Goal: Task Accomplishment & Management: Complete application form

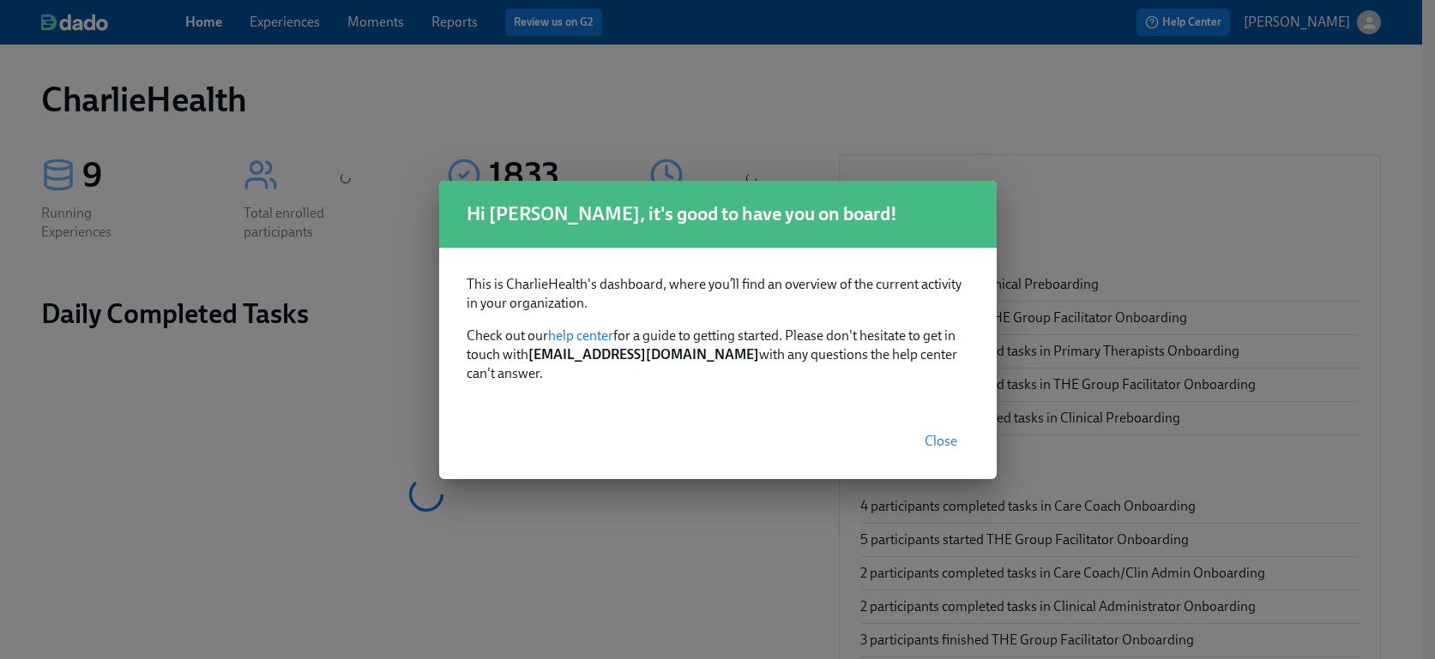
click at [926, 433] on span "Close" at bounding box center [940, 441] width 33 height 17
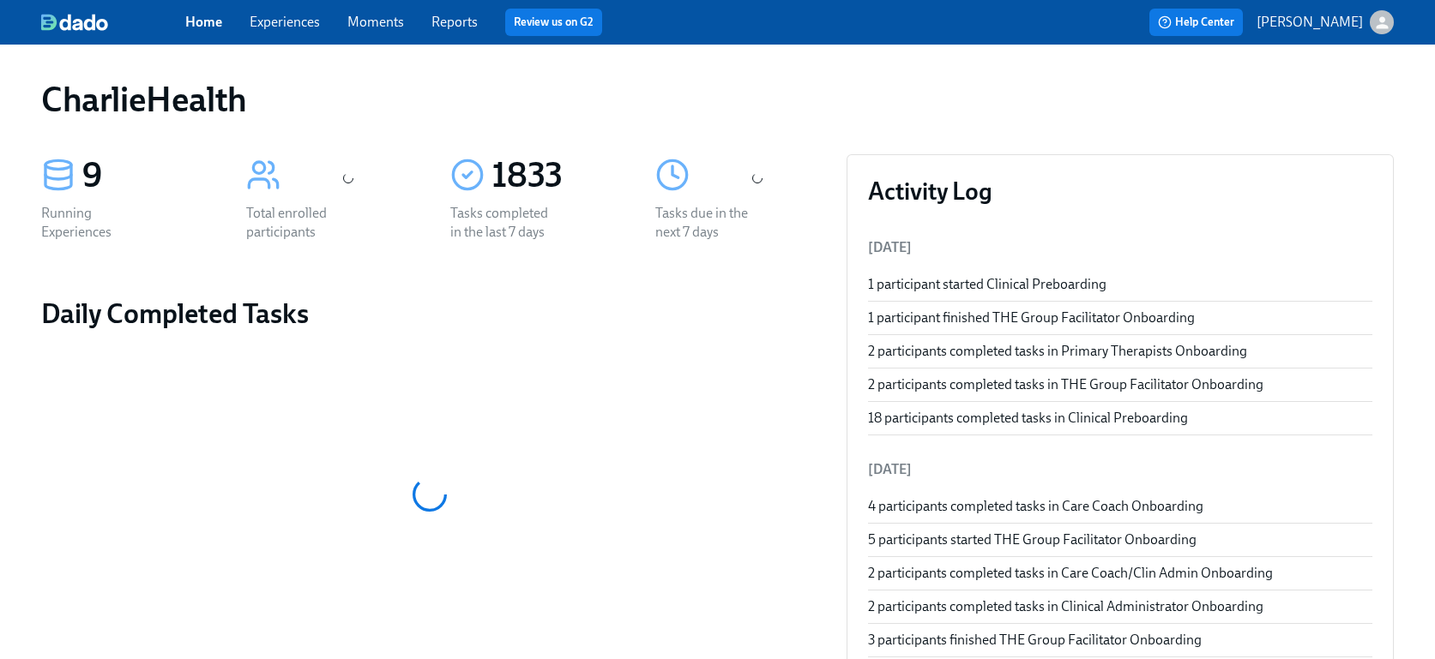
click at [302, 28] on link "Experiences" at bounding box center [285, 22] width 70 height 16
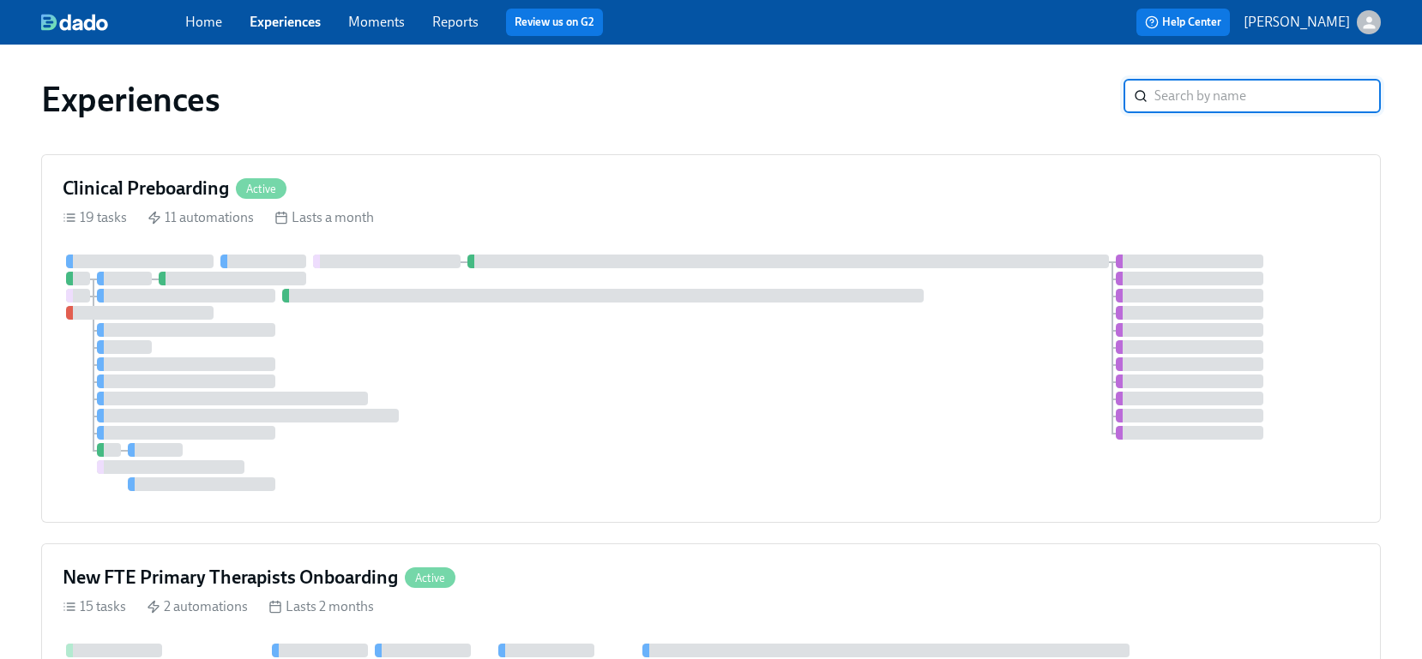
click at [302, 28] on link "Experiences" at bounding box center [285, 22] width 71 height 16
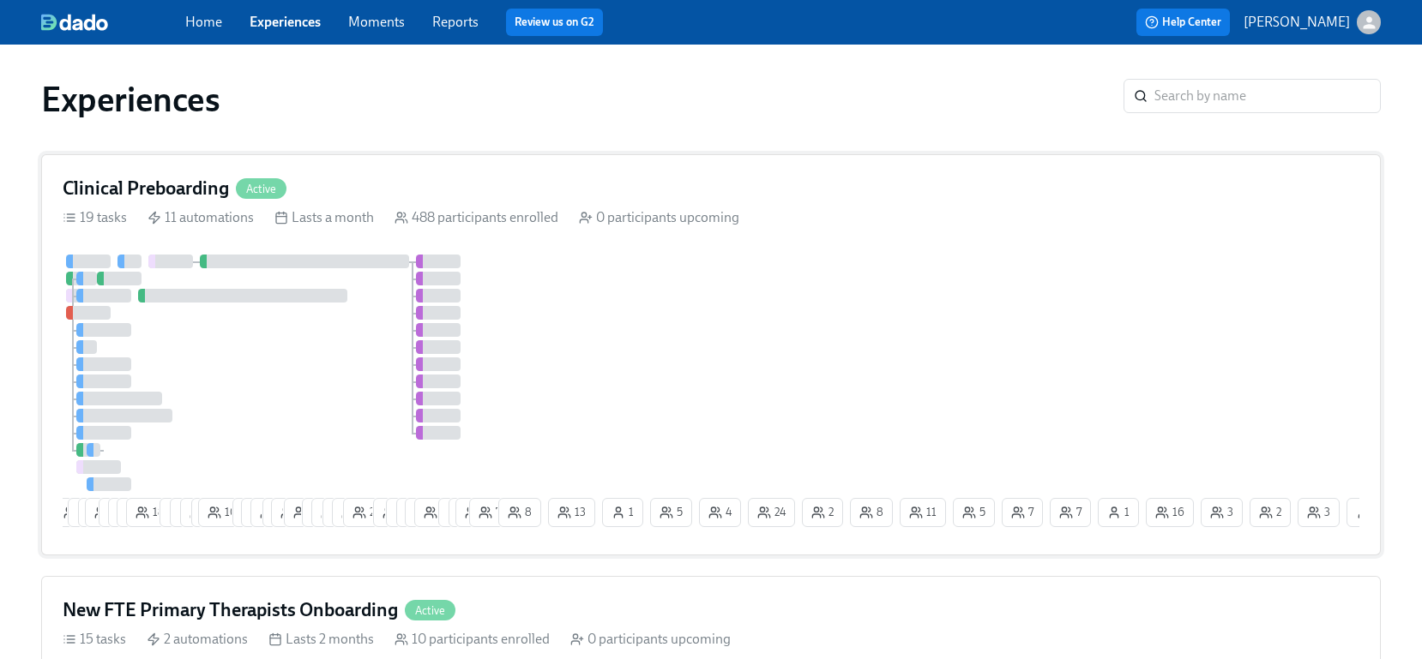
click at [1054, 251] on div "Clinical Preboarding Active 19 tasks 11 automations Lasts a month 488 participa…" at bounding box center [711, 354] width 1340 height 401
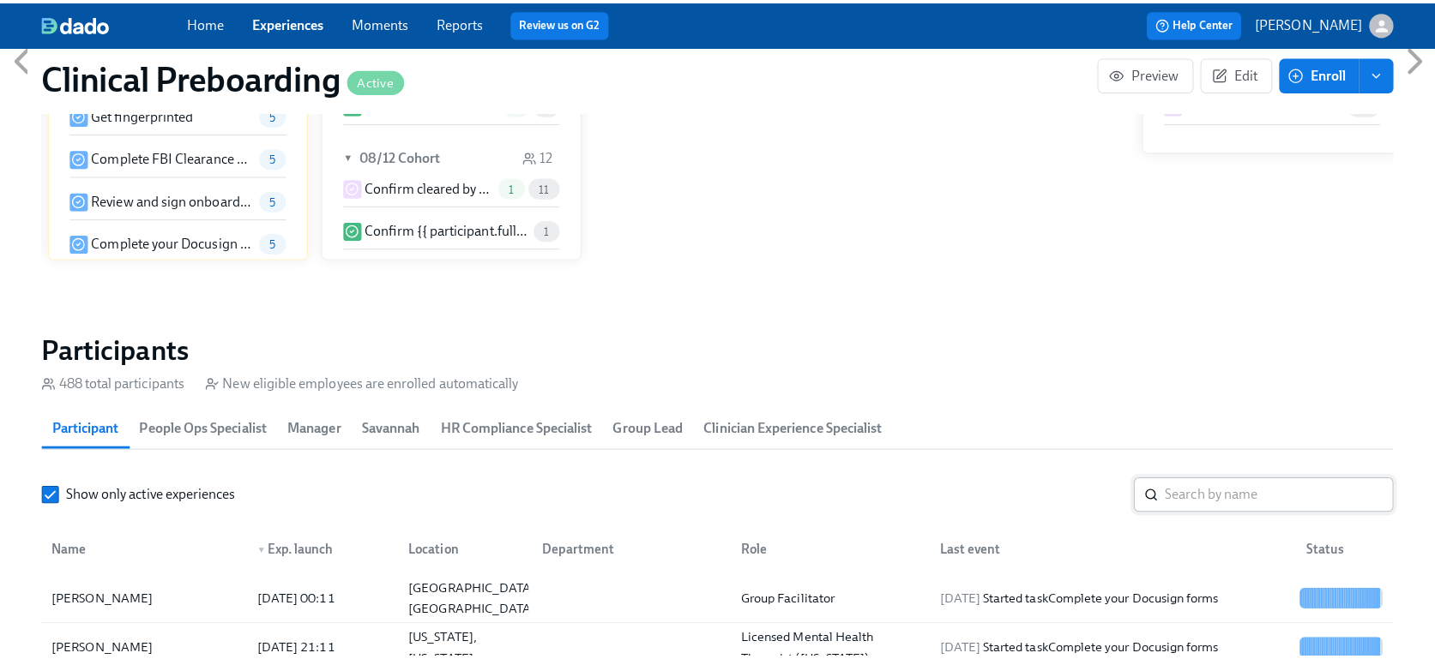
scroll to position [1617, 0]
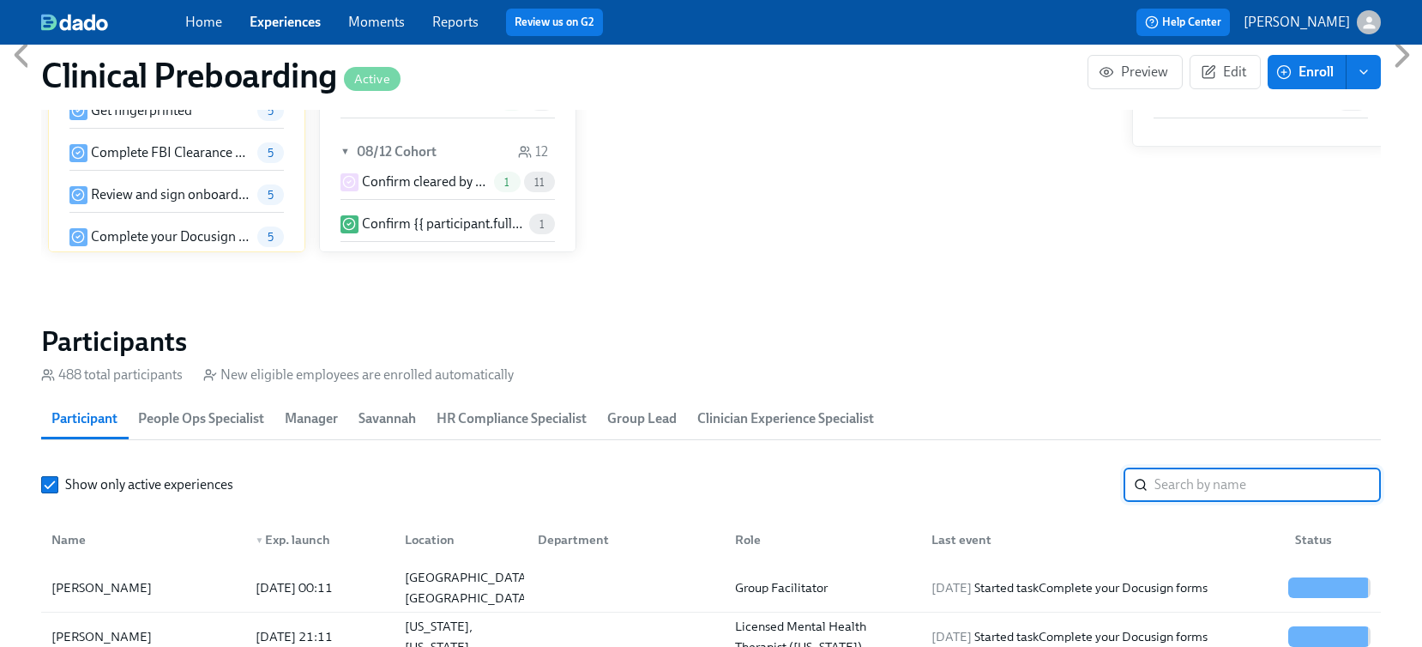
click at [1262, 497] on input "search" at bounding box center [1267, 484] width 226 height 34
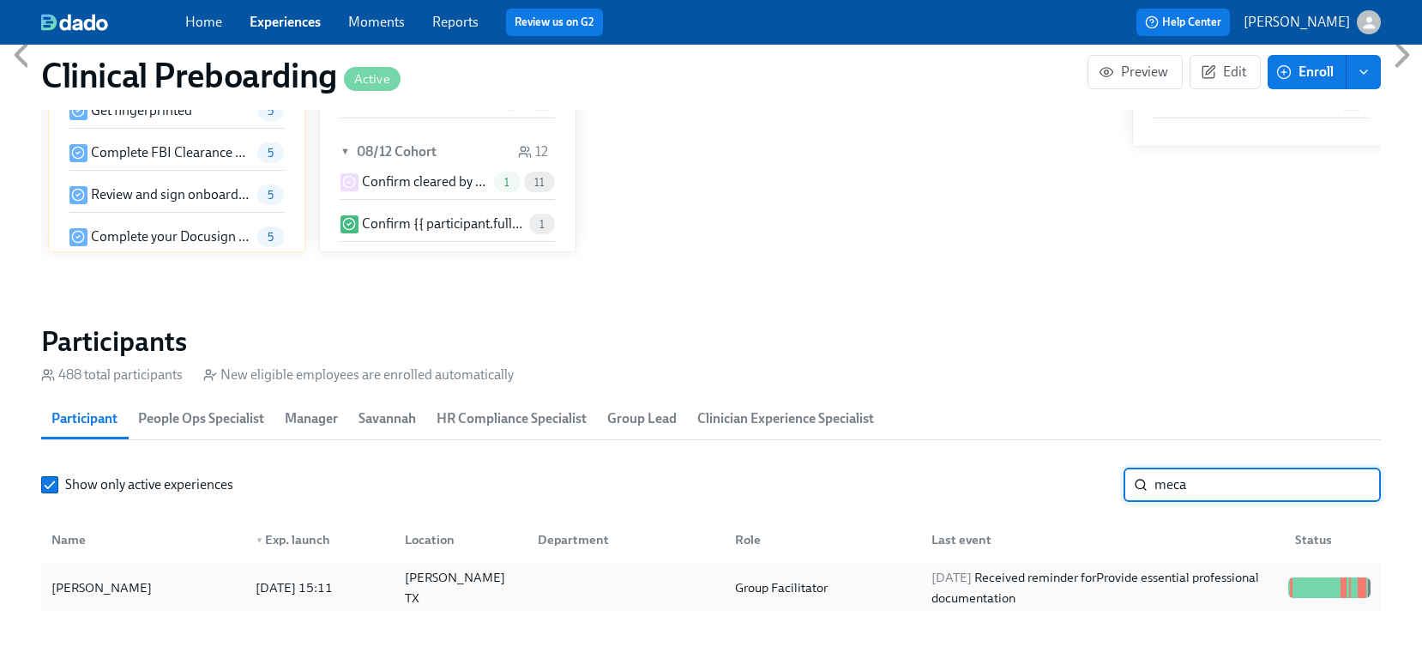
type input "meca"
click at [141, 590] on div "Meca Hampton" at bounding box center [102, 587] width 114 height 21
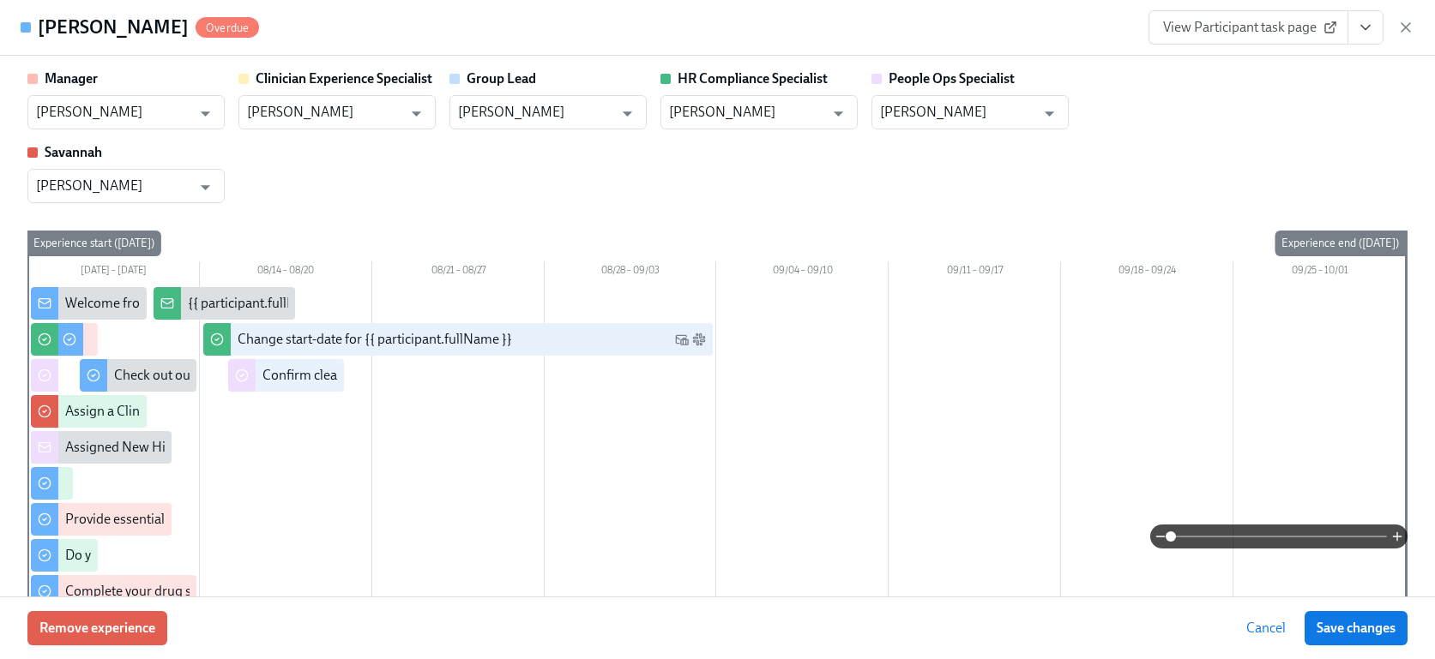
click at [1366, 19] on icon "View task page" at bounding box center [1365, 27] width 17 height 17
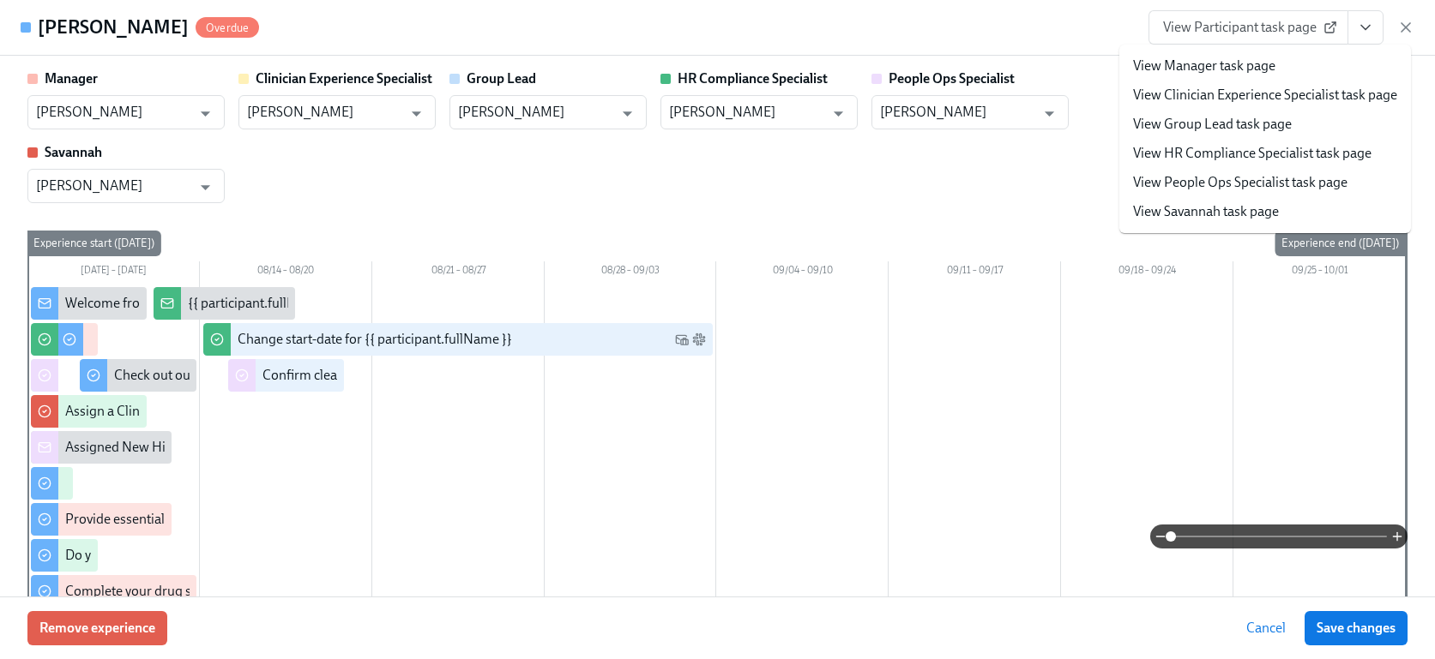
click at [1287, 41] on link "View Participant task page" at bounding box center [1248, 27] width 200 height 34
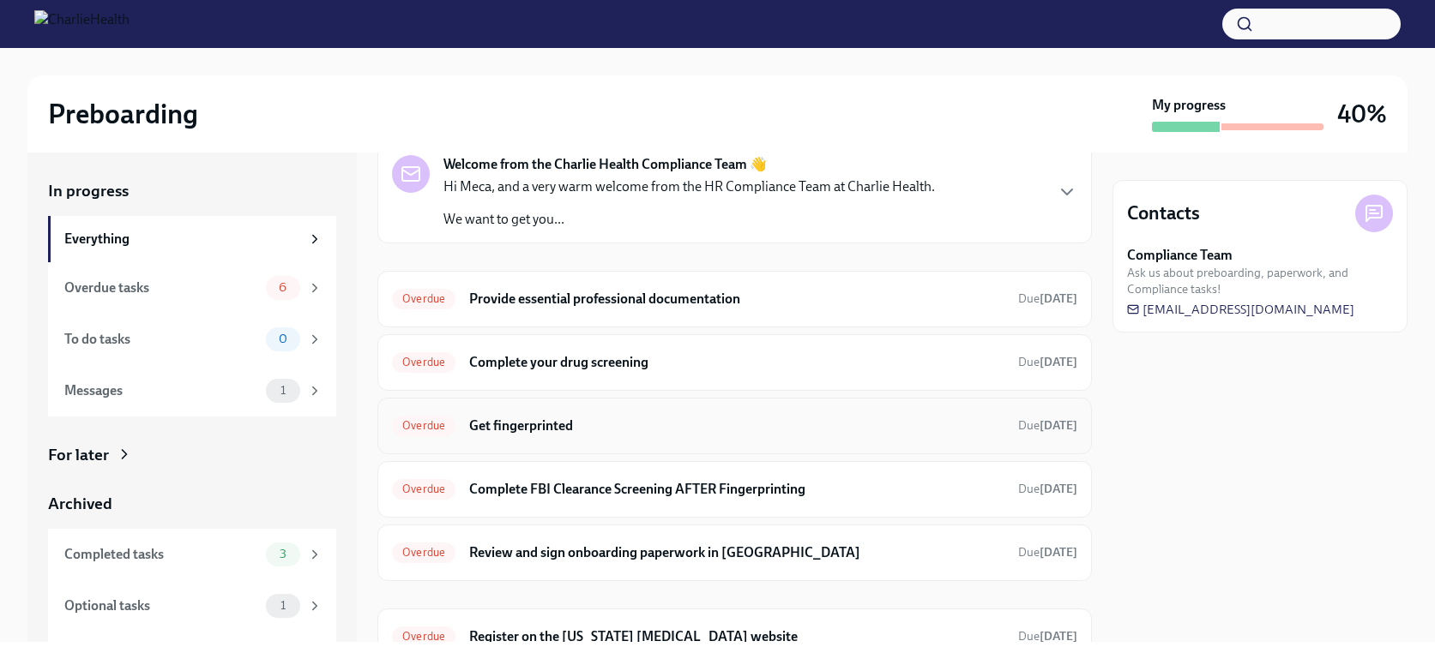
scroll to position [63, 0]
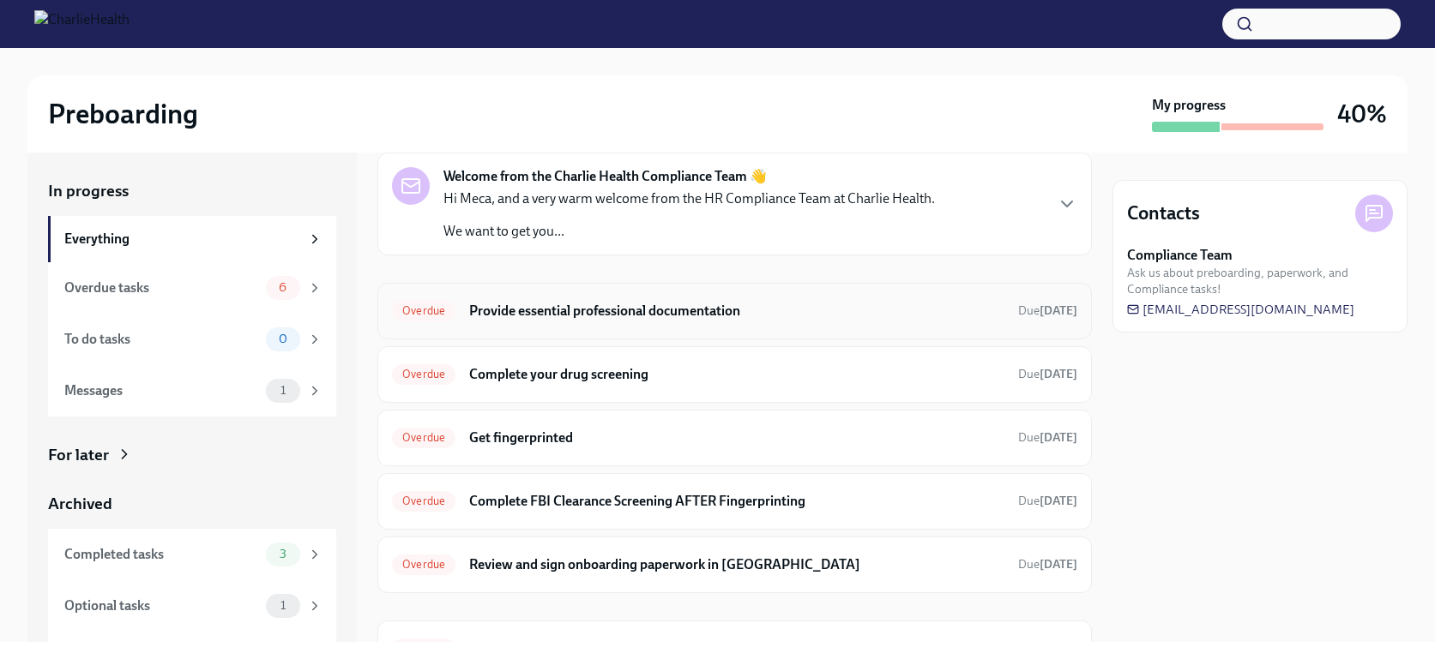
click at [719, 325] on div "Overdue Provide essential professional documentation Due [DATE]" at bounding box center [734, 311] width 714 height 57
click at [702, 313] on h6 "Provide essential professional documentation" at bounding box center [736, 311] width 535 height 19
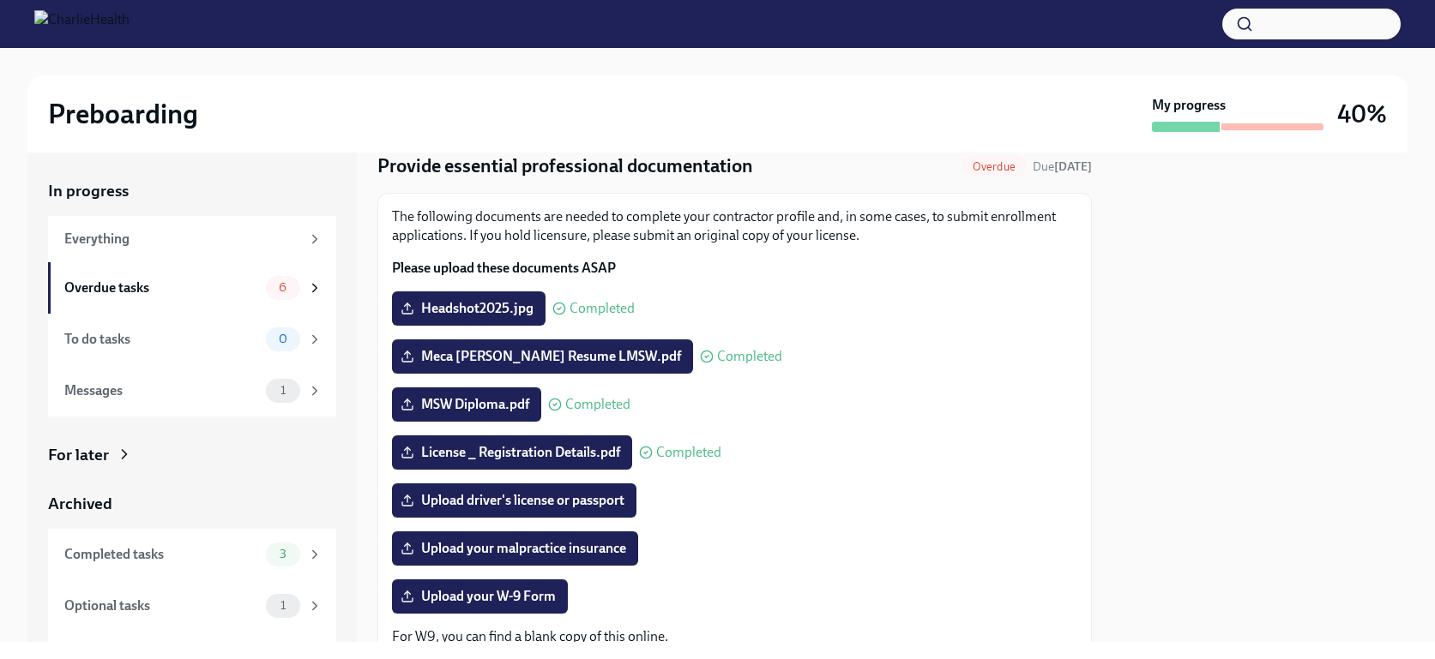
scroll to position [46, 0]
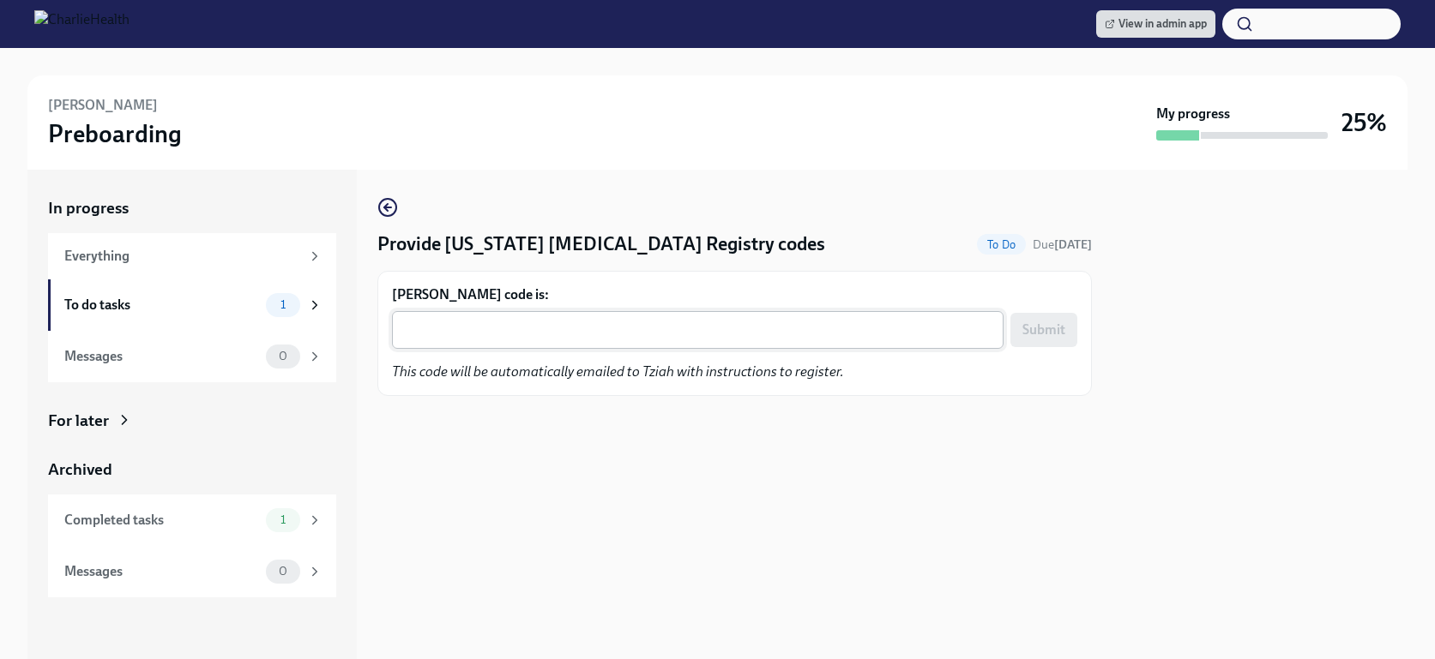
click at [617, 333] on textarea "Tziah Davis's code is:" at bounding box center [697, 330] width 591 height 21
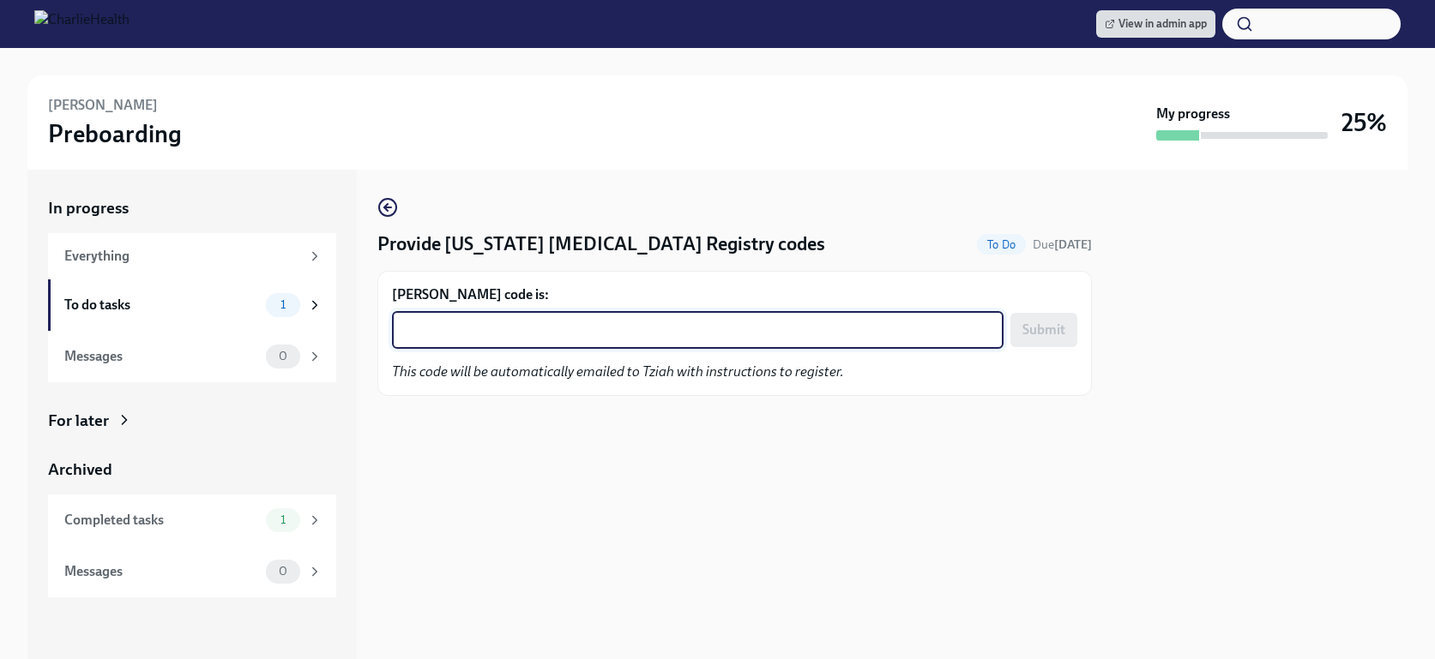
paste textarea "2B8UVSEDA3U9"
type textarea "2B8UVSEDA3U9"
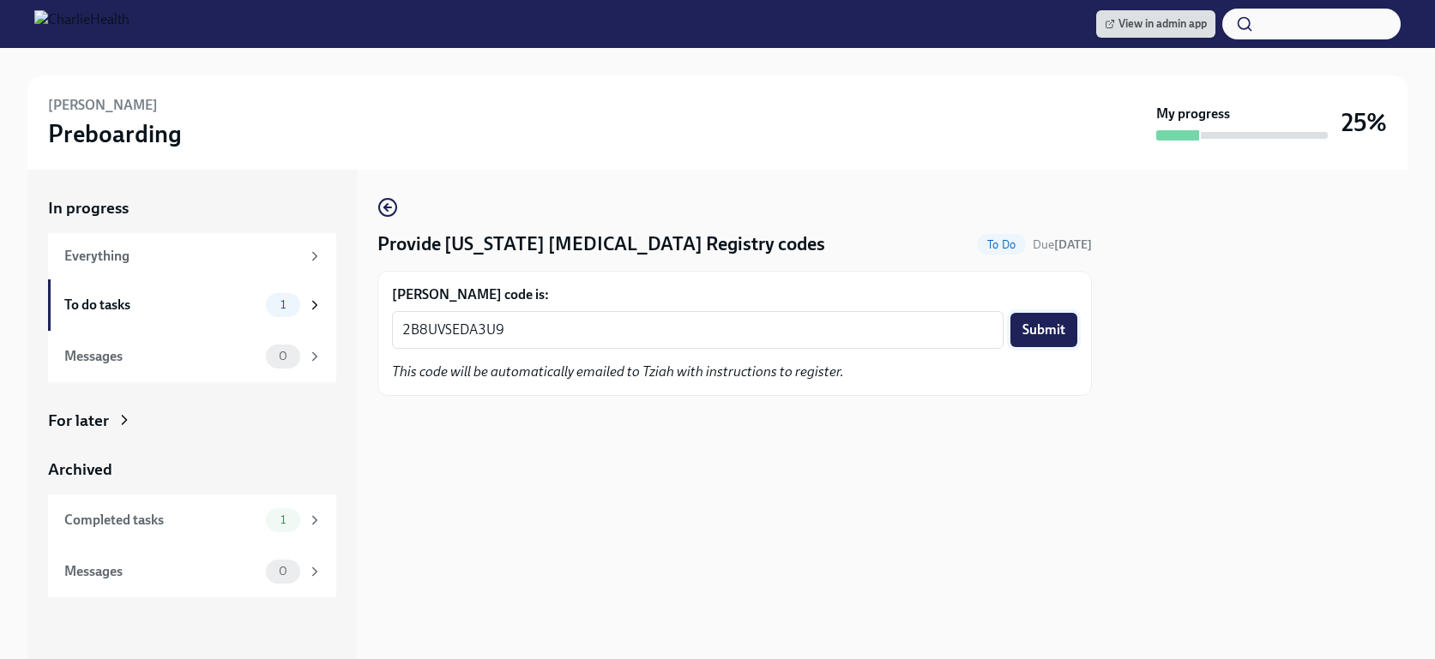
click at [1055, 333] on span "Submit" at bounding box center [1043, 330] width 43 height 17
click at [736, 339] on textarea "[PERSON_NAME] code is:" at bounding box center [697, 330] width 591 height 21
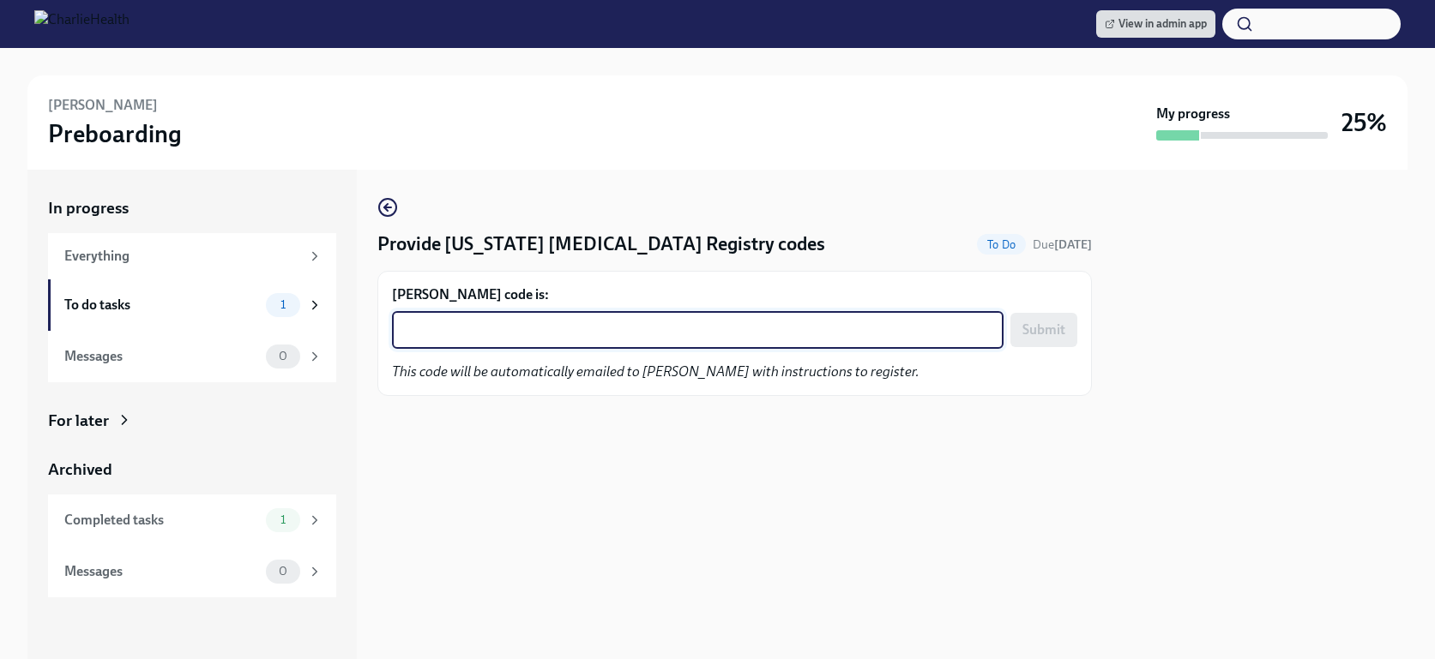
click at [736, 339] on textarea "Lyndsay Stone's code is:" at bounding box center [697, 330] width 591 height 21
paste textarea "0YRQSAMP1TB0"
type textarea "0YRQSAMP1TB0"
click at [1040, 331] on span "Submit" at bounding box center [1043, 330] width 43 height 17
